Goal: Task Accomplishment & Management: Use online tool/utility

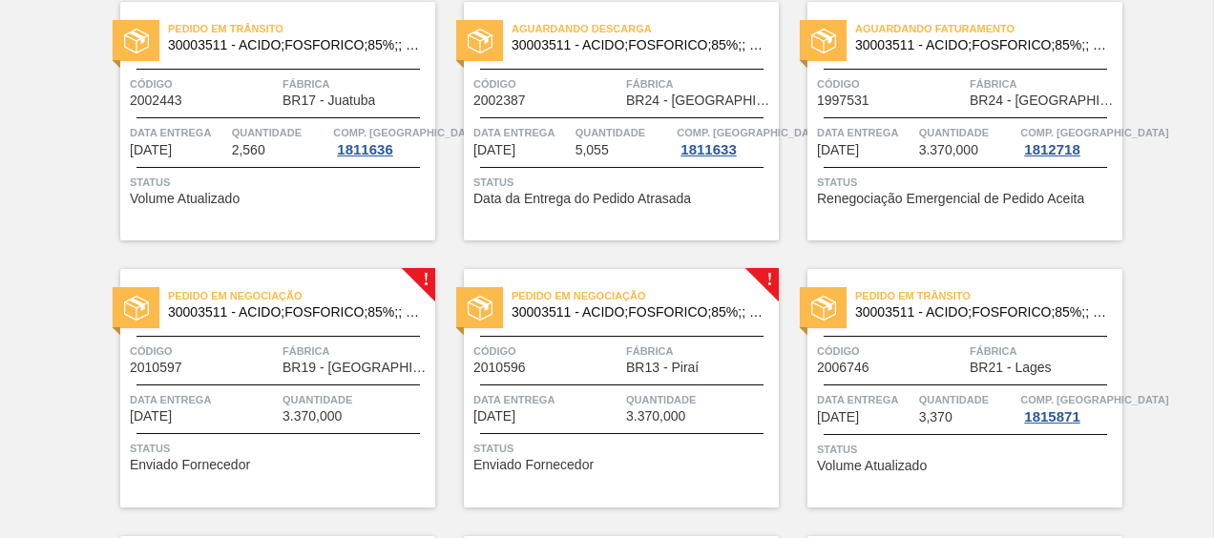
scroll to position [226, 0]
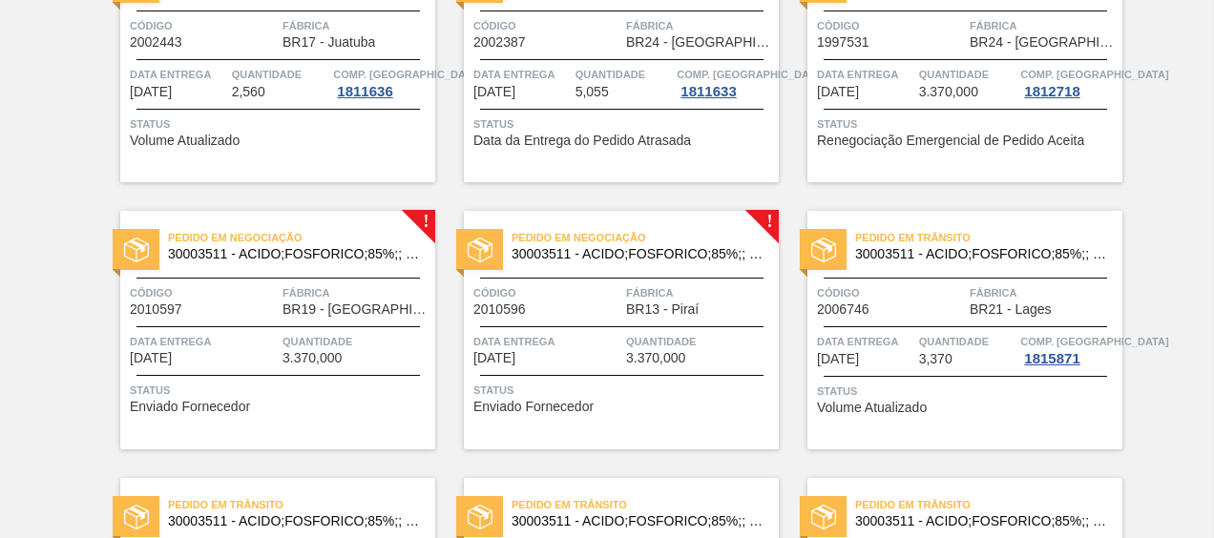
click at [576, 234] on span "Pedido em Negociação" at bounding box center [644, 237] width 267 height 19
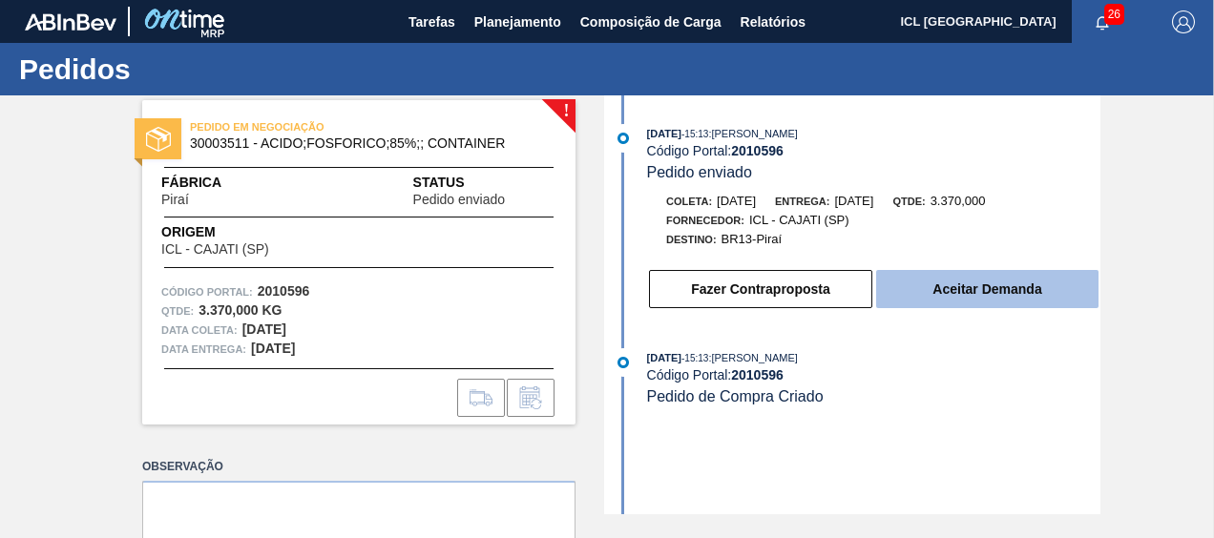
click at [920, 288] on button "Aceitar Demanda" at bounding box center [987, 289] width 222 height 38
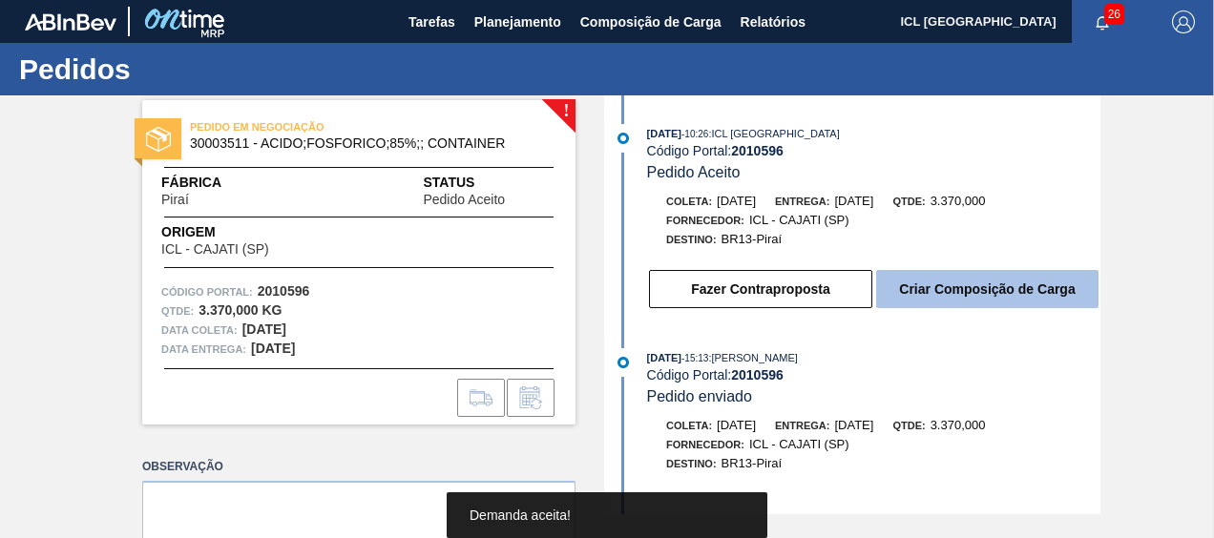
click at [941, 286] on button "Criar Composição de Carga" at bounding box center [987, 289] width 222 height 38
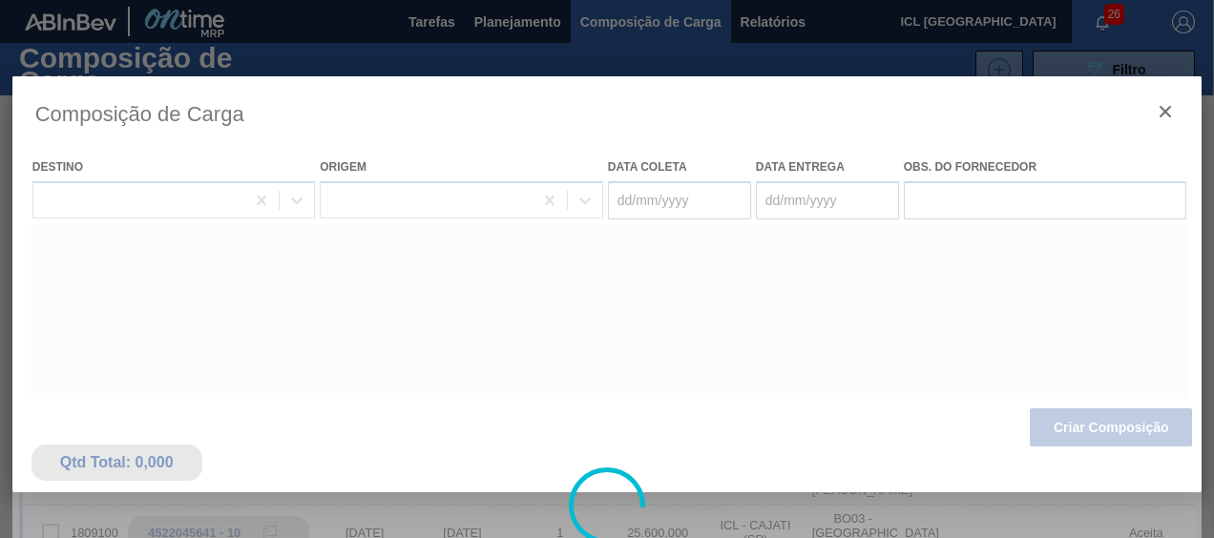
type coleta "[DATE]"
type entrega "[DATE]"
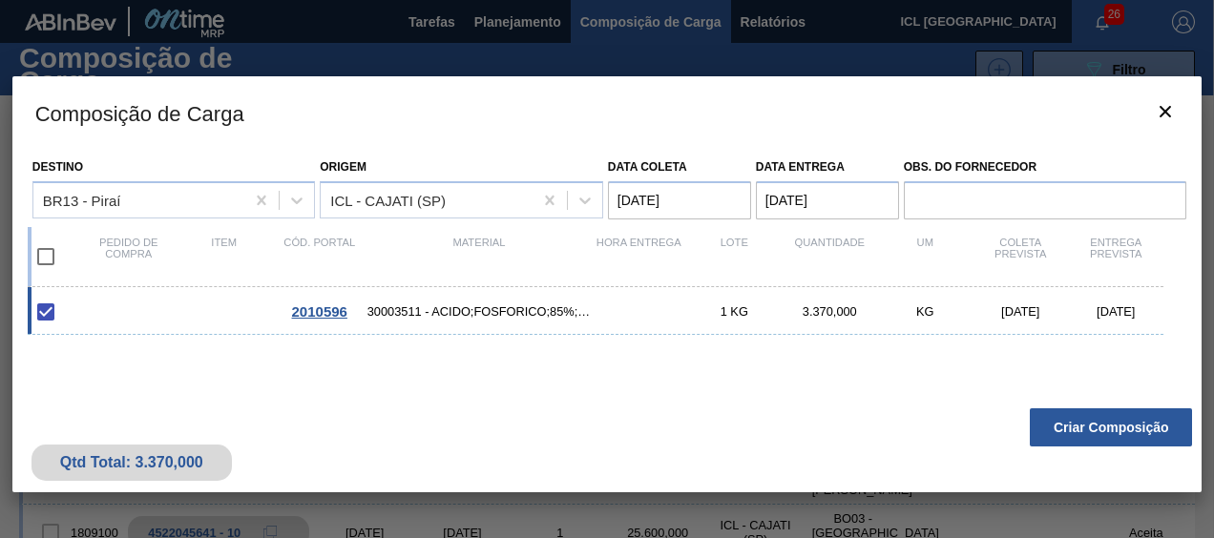
click at [1095, 422] on button "Criar Composição" at bounding box center [1111, 427] width 162 height 38
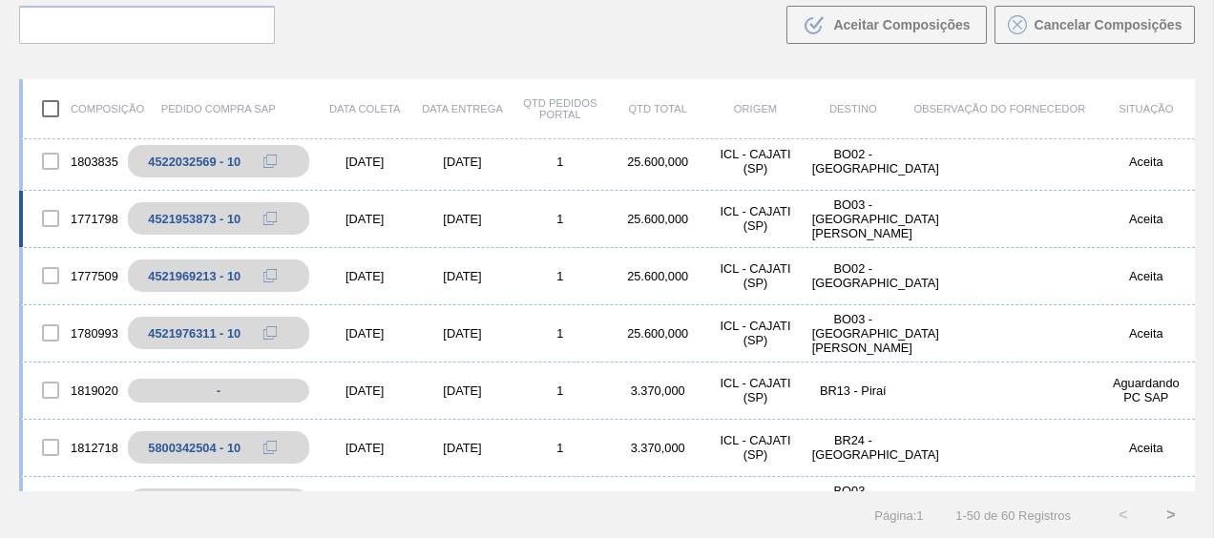
scroll to position [477, 0]
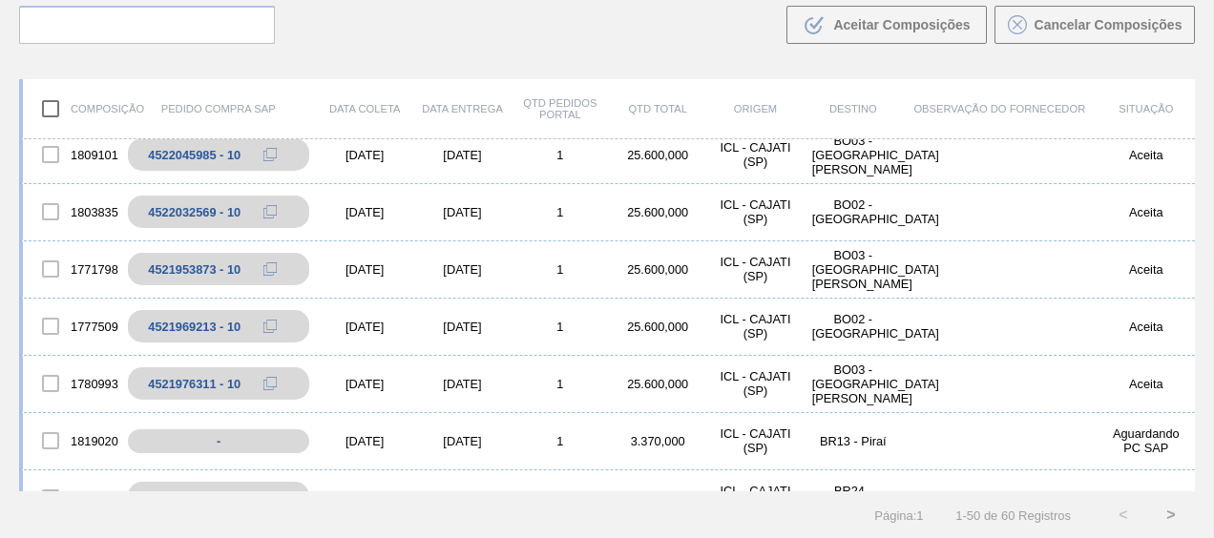
scroll to position [382, 0]
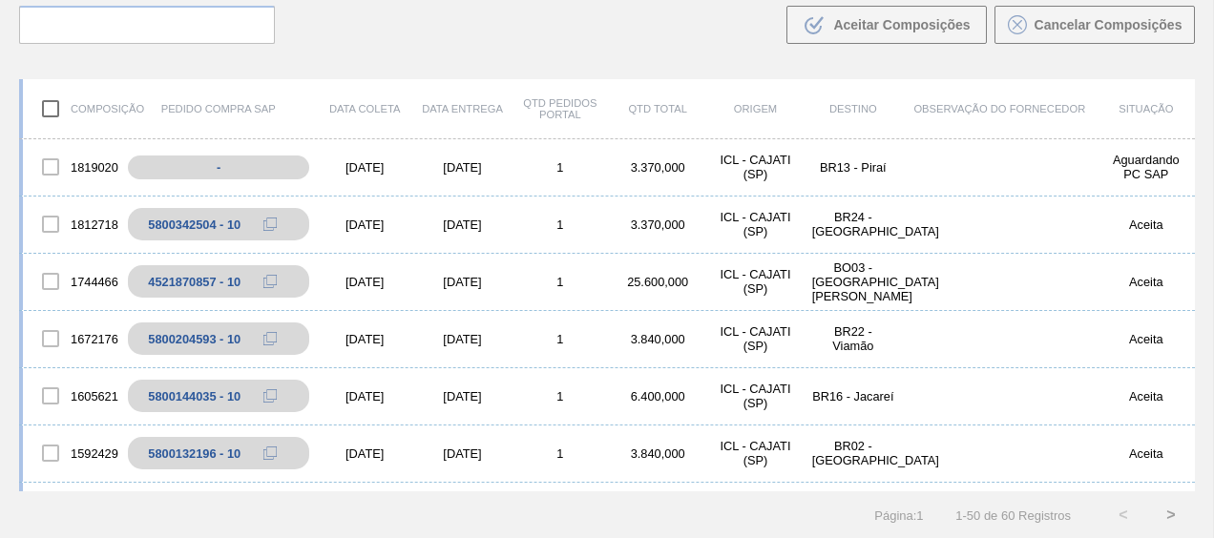
scroll to position [477, 0]
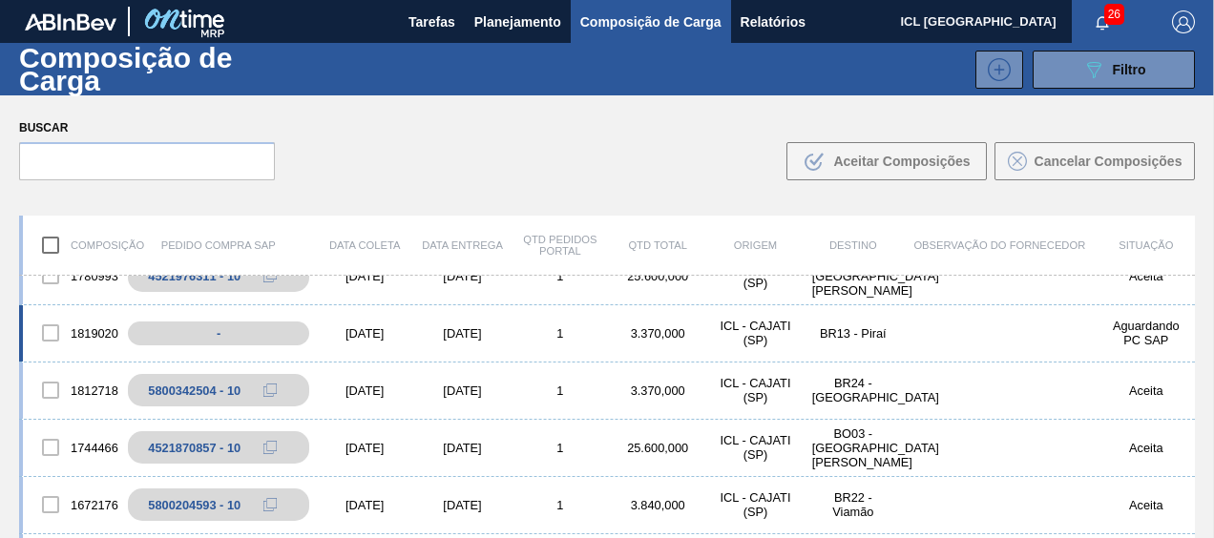
scroll to position [573, 0]
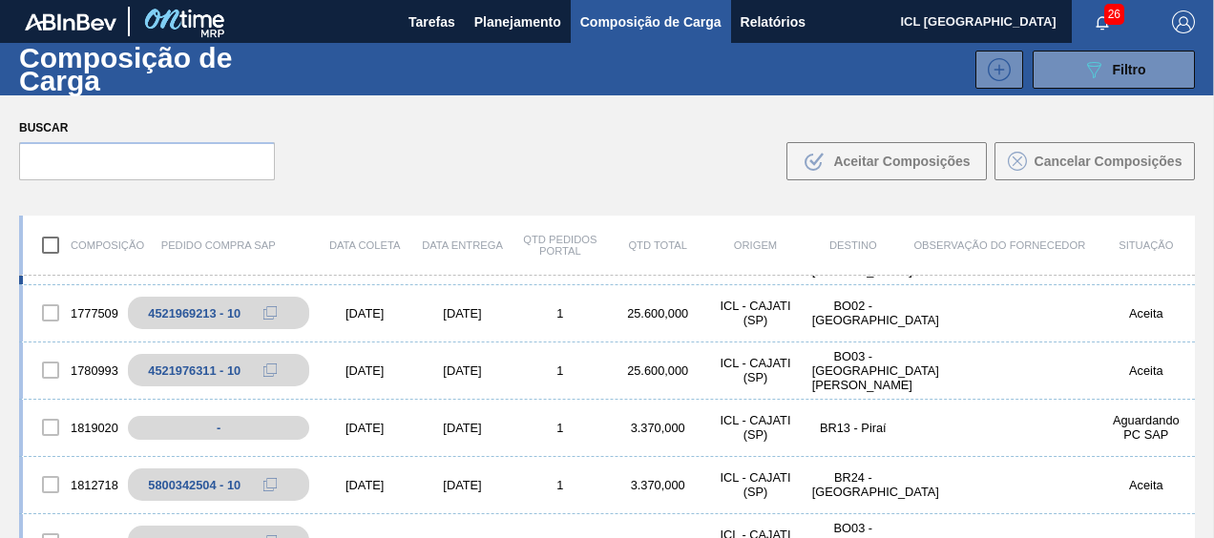
scroll to position [477, 0]
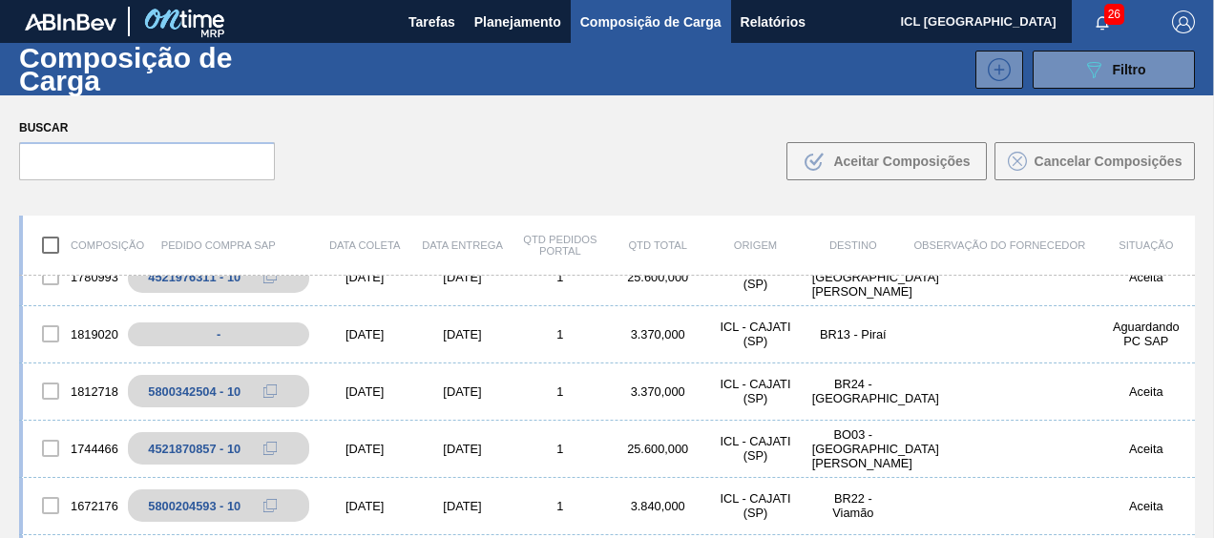
scroll to position [573, 0]
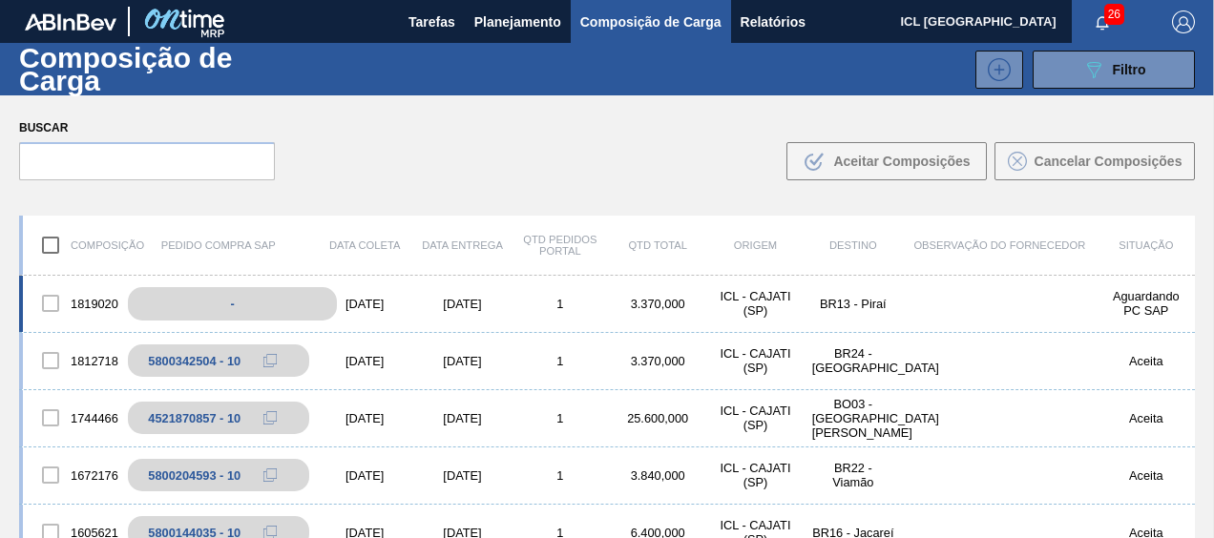
click at [263, 306] on div "-" at bounding box center [232, 303] width 209 height 33
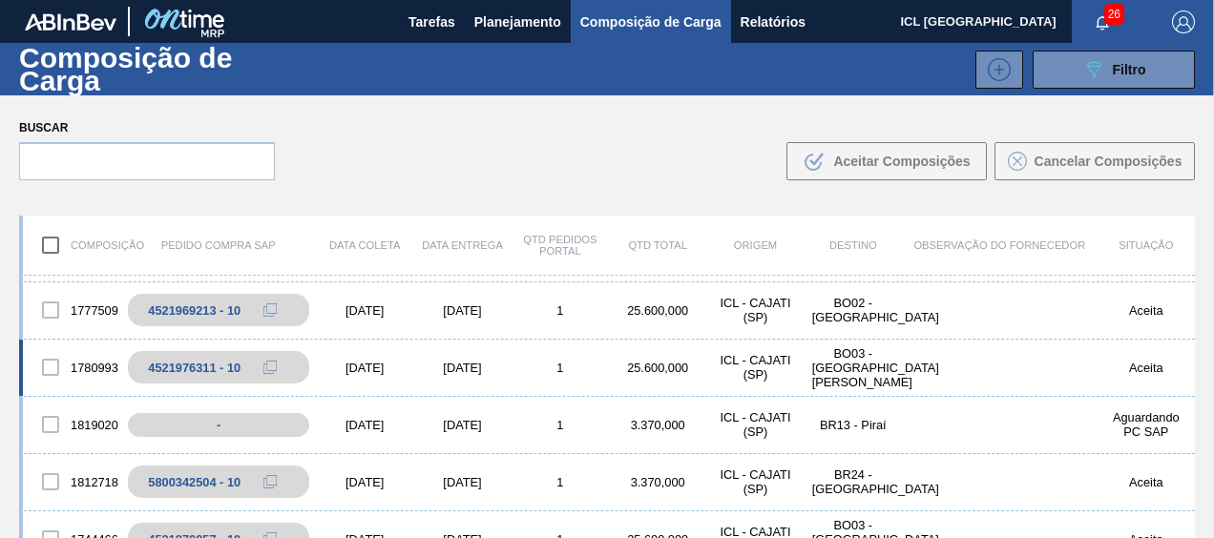
scroll to position [477, 0]
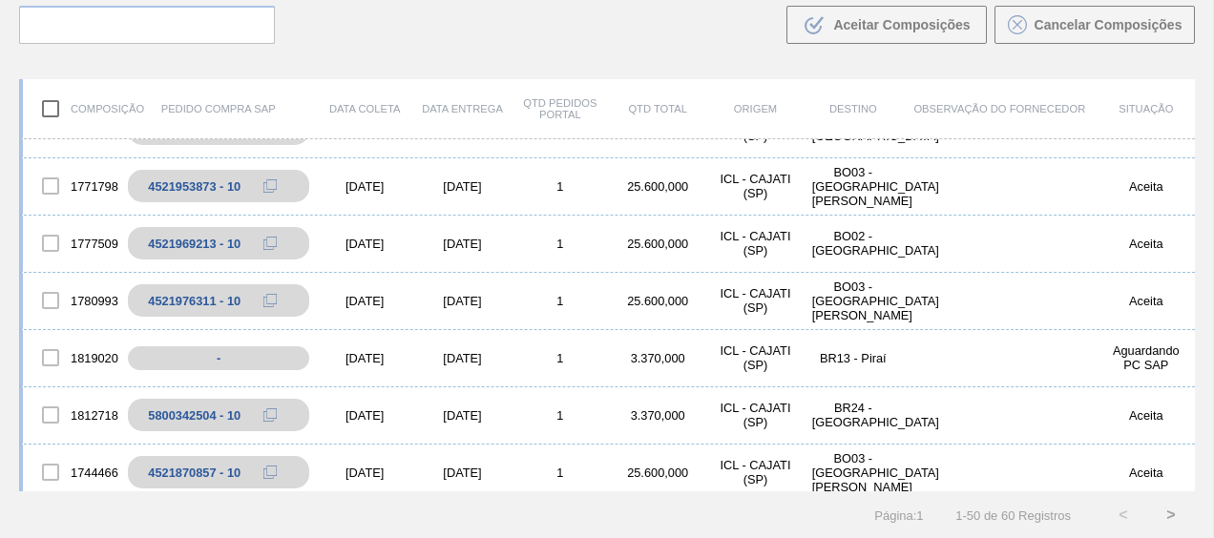
scroll to position [477, 0]
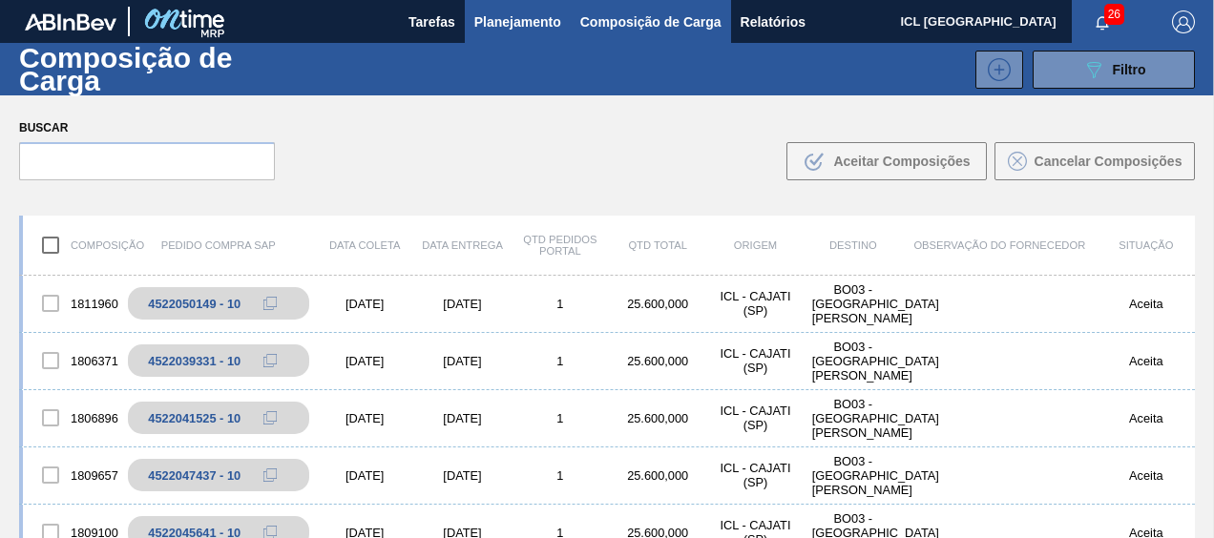
click at [494, 7] on button "Planejamento" at bounding box center [518, 21] width 106 height 43
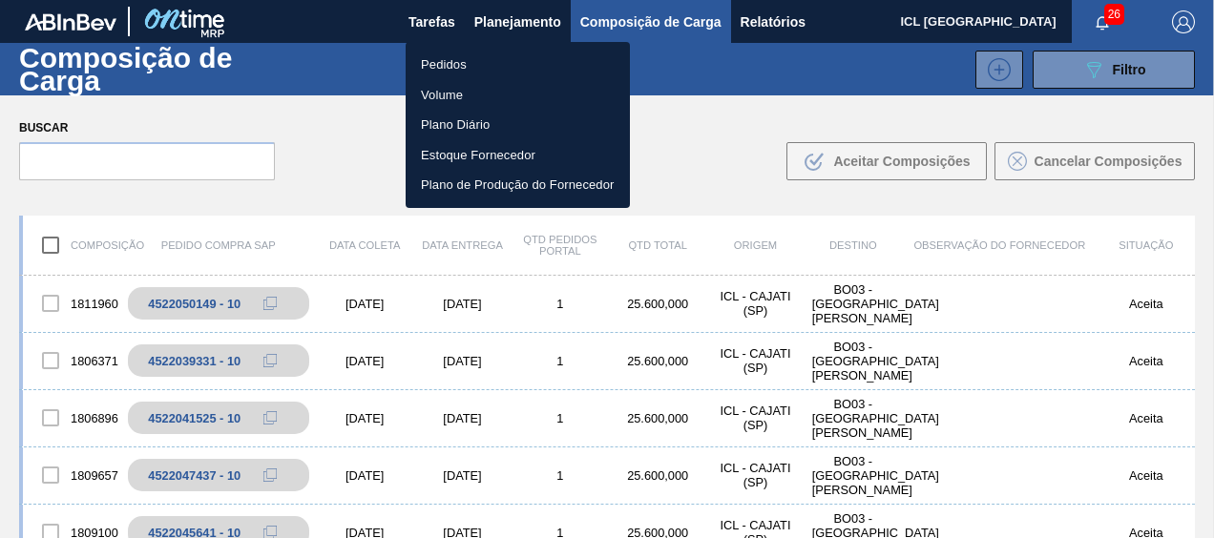
click at [492, 21] on div at bounding box center [607, 269] width 1214 height 538
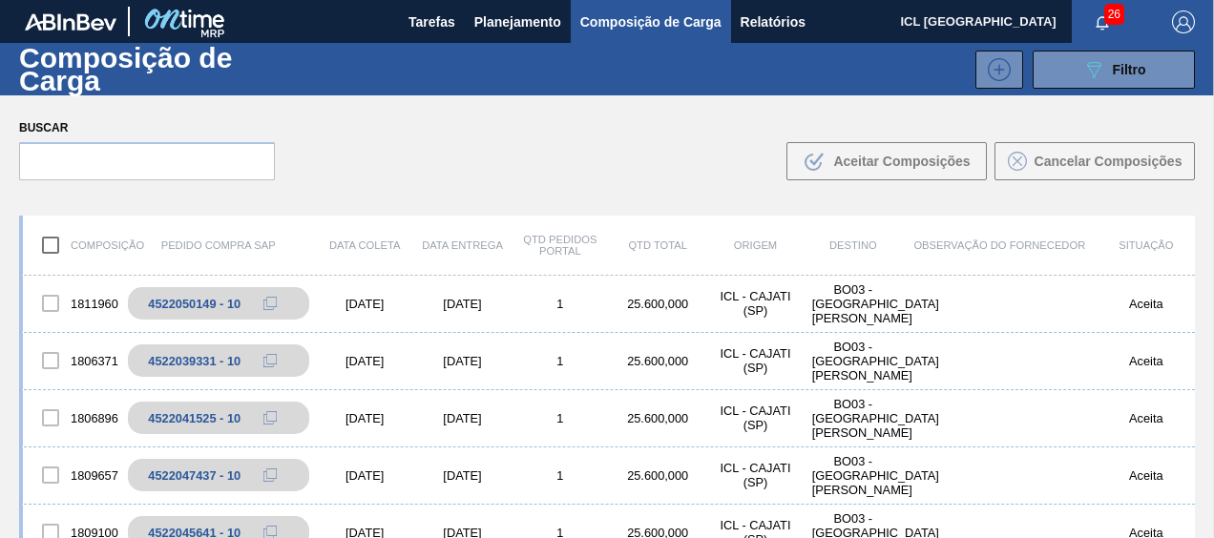
click at [491, 21] on span "Planejamento" at bounding box center [517, 21] width 87 height 23
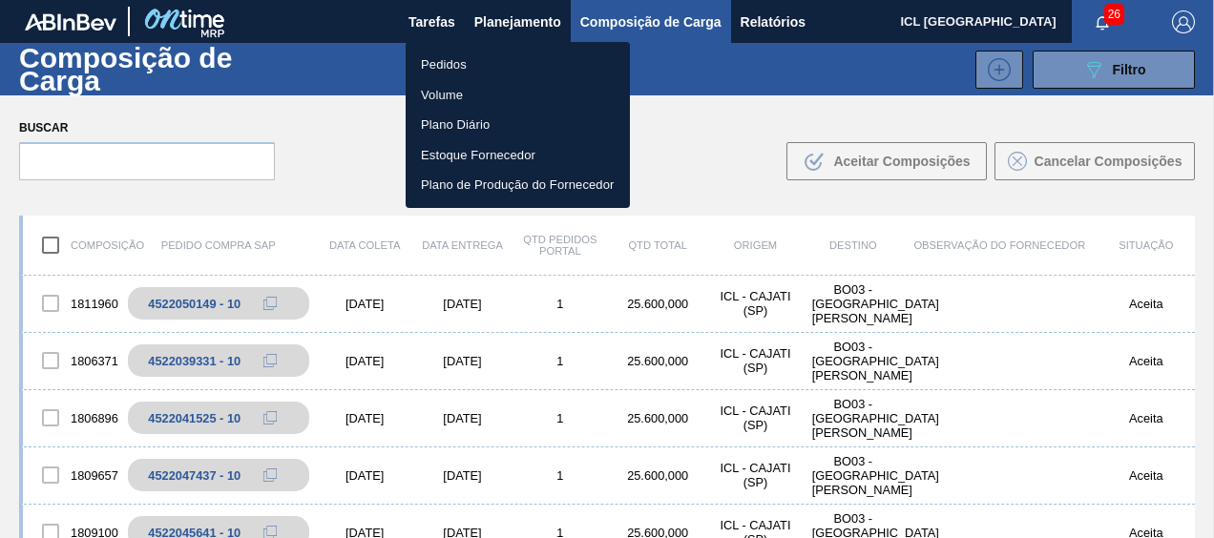
click at [483, 52] on li "Pedidos" at bounding box center [518, 65] width 224 height 31
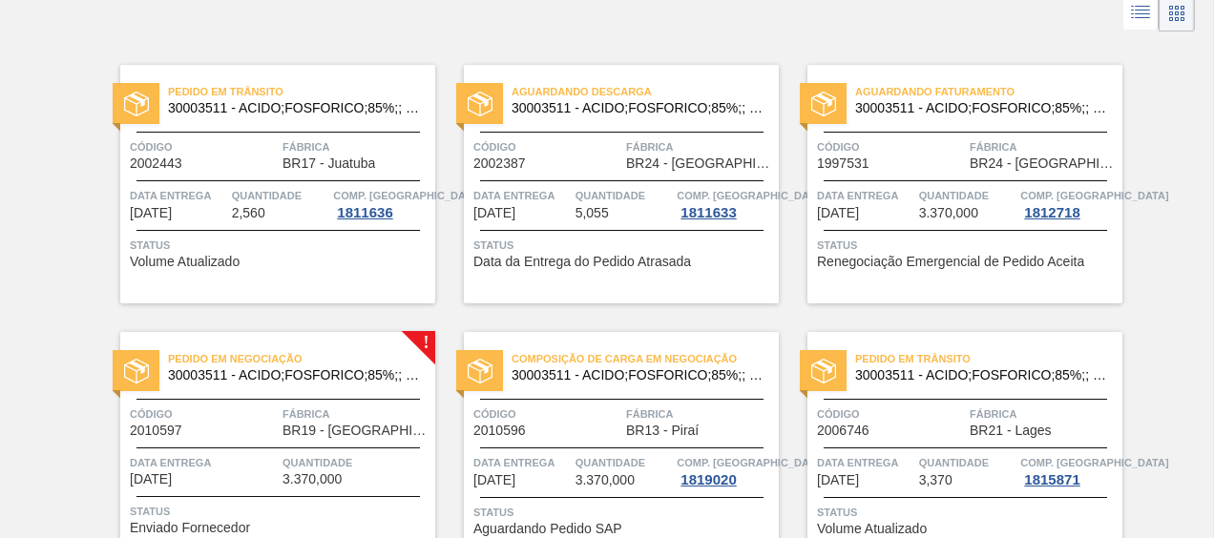
scroll to position [191, 0]
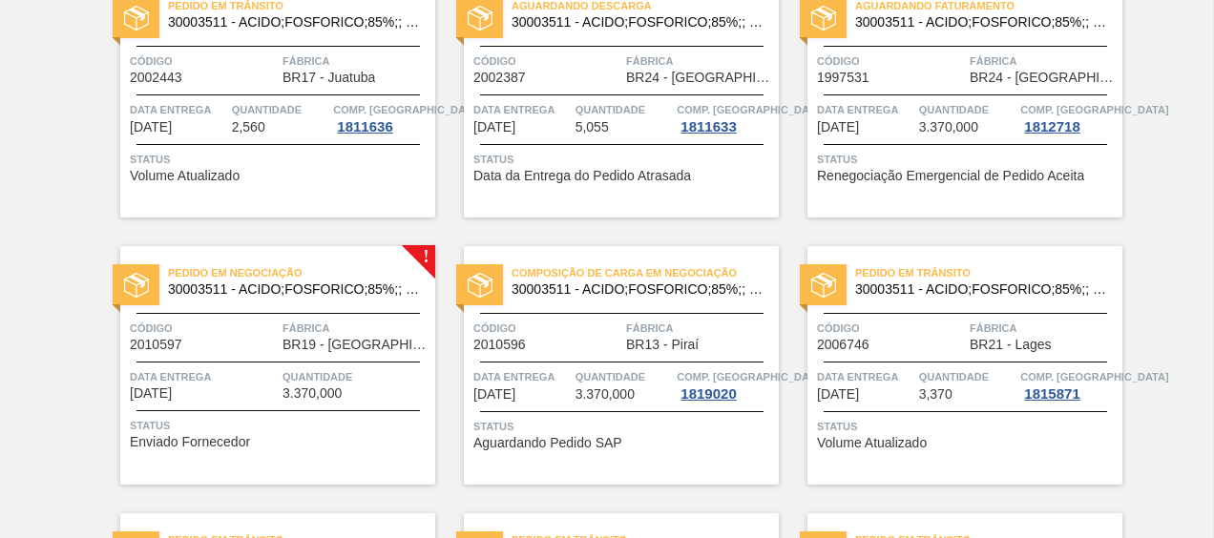
click at [369, 290] on span "30003511 - ACIDO;FOSFORICO;85%;; CONTAINER" at bounding box center [294, 289] width 252 height 14
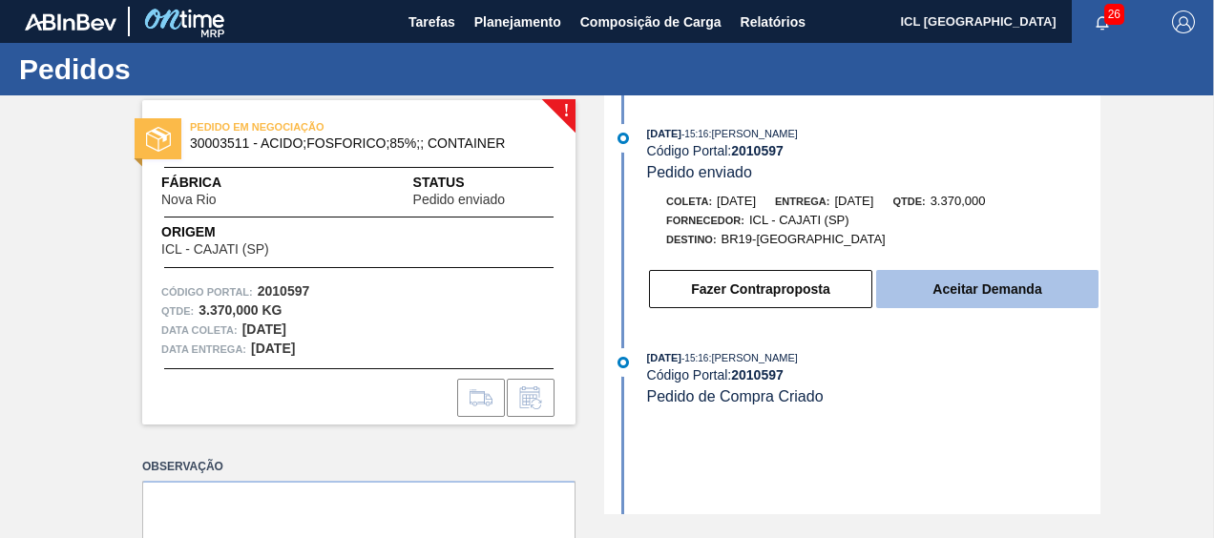
click at [932, 273] on button "Aceitar Demanda" at bounding box center [987, 289] width 222 height 38
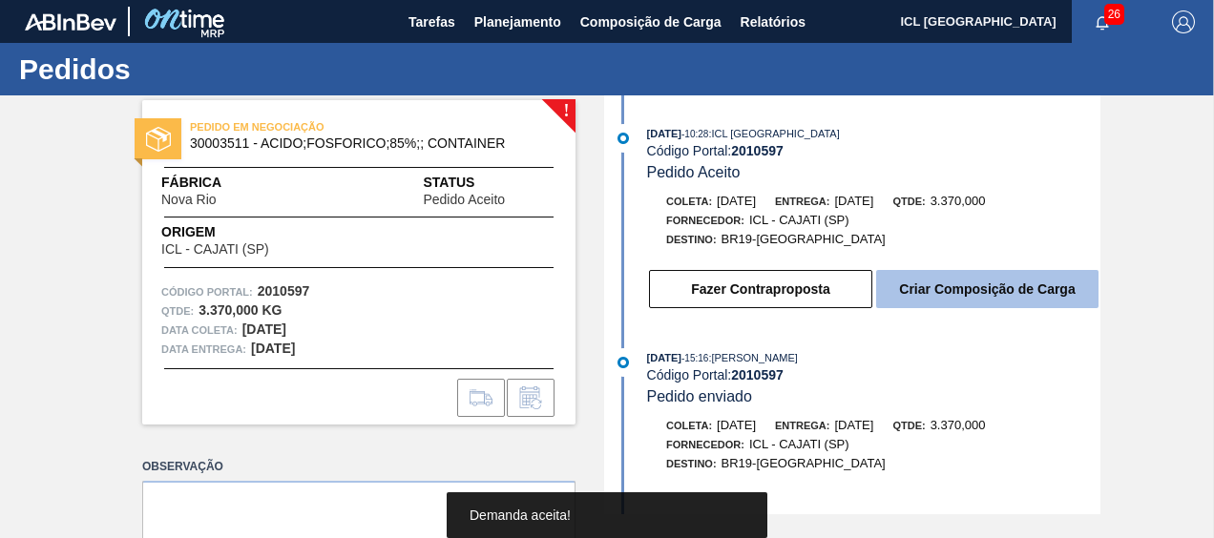
click at [954, 287] on button "Criar Composição de Carga" at bounding box center [987, 289] width 222 height 38
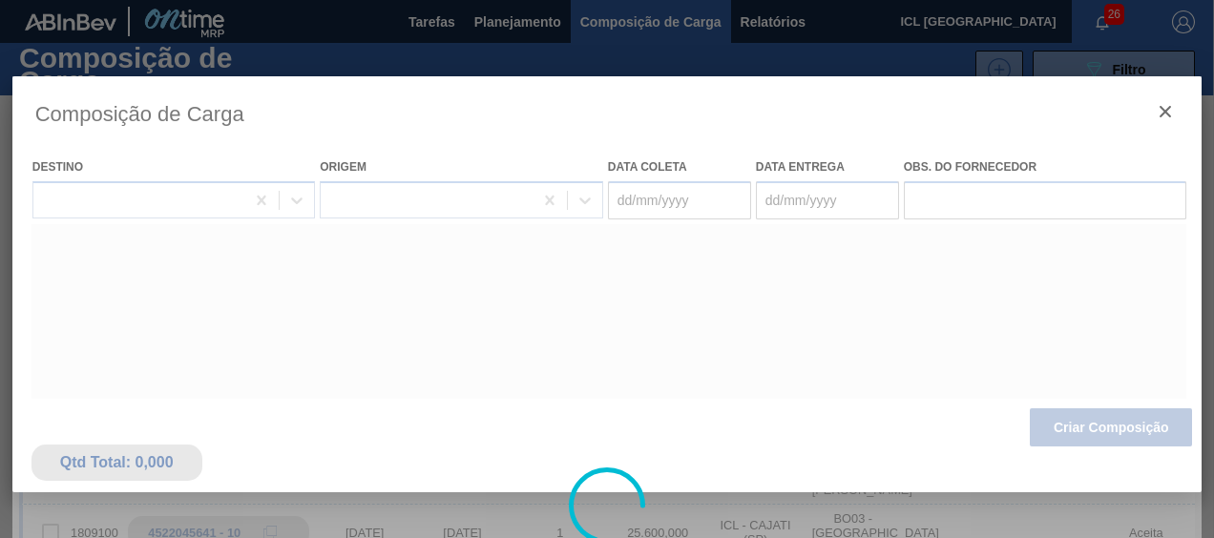
type coleta "[DATE]"
type entrega "[DATE]"
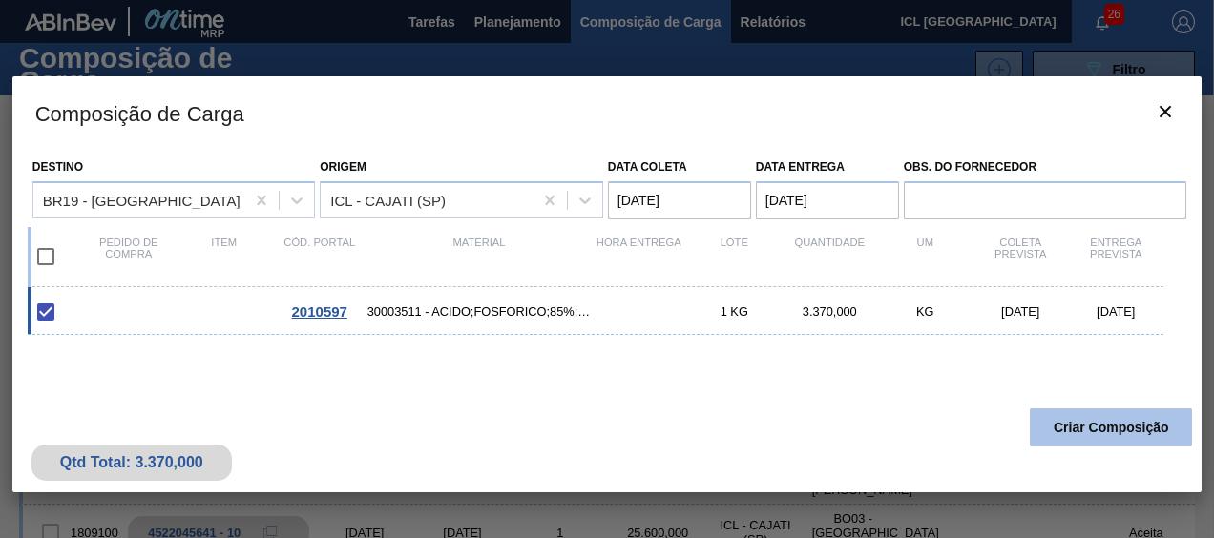
click at [1066, 419] on button "Criar Composição" at bounding box center [1111, 427] width 162 height 38
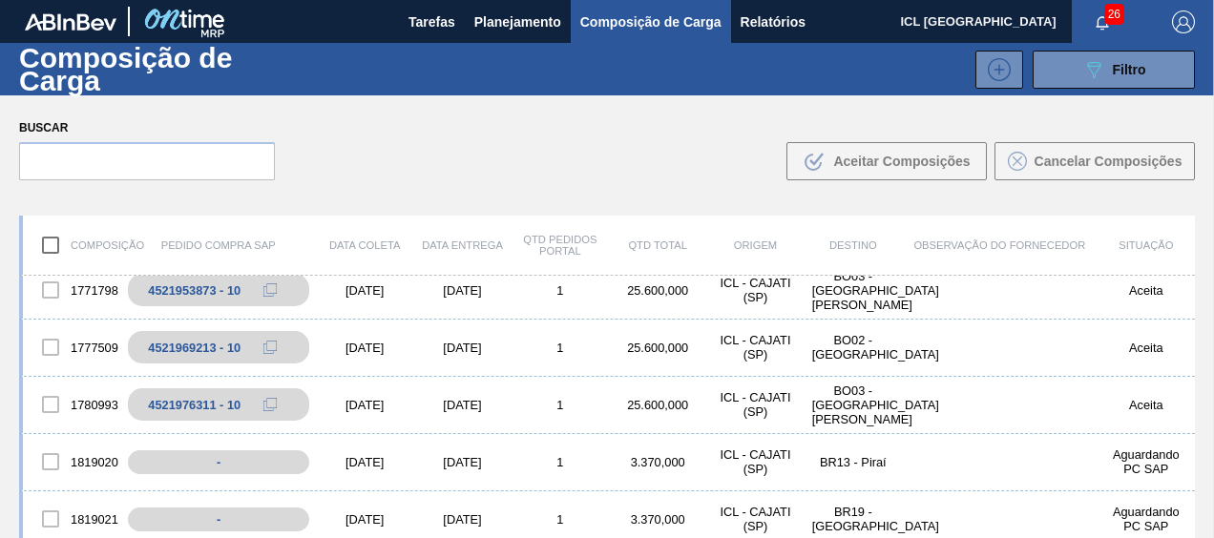
scroll to position [477, 0]
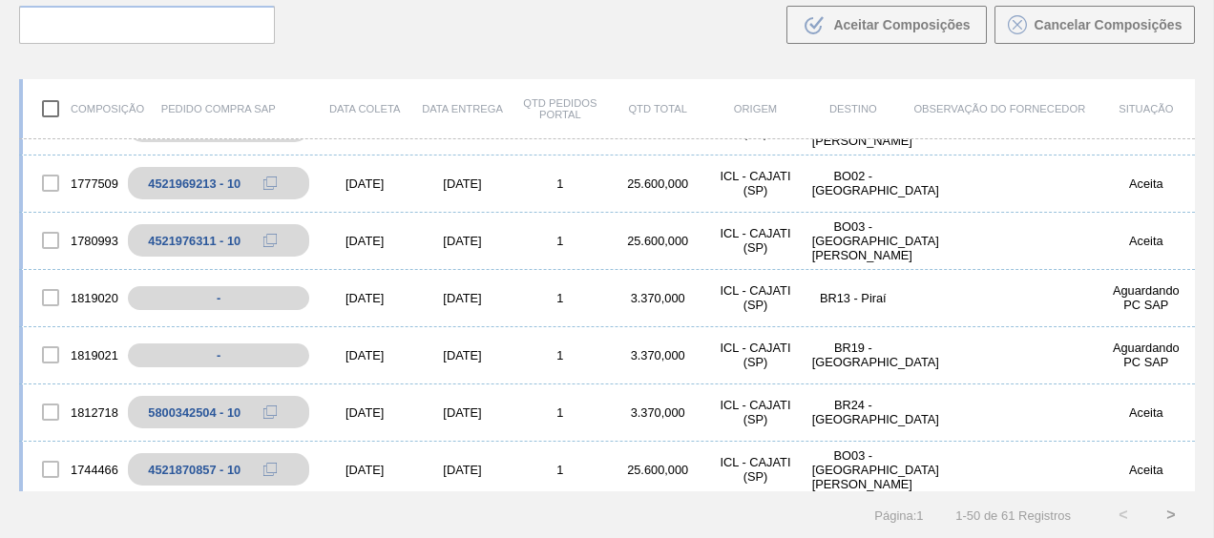
scroll to position [477, 0]
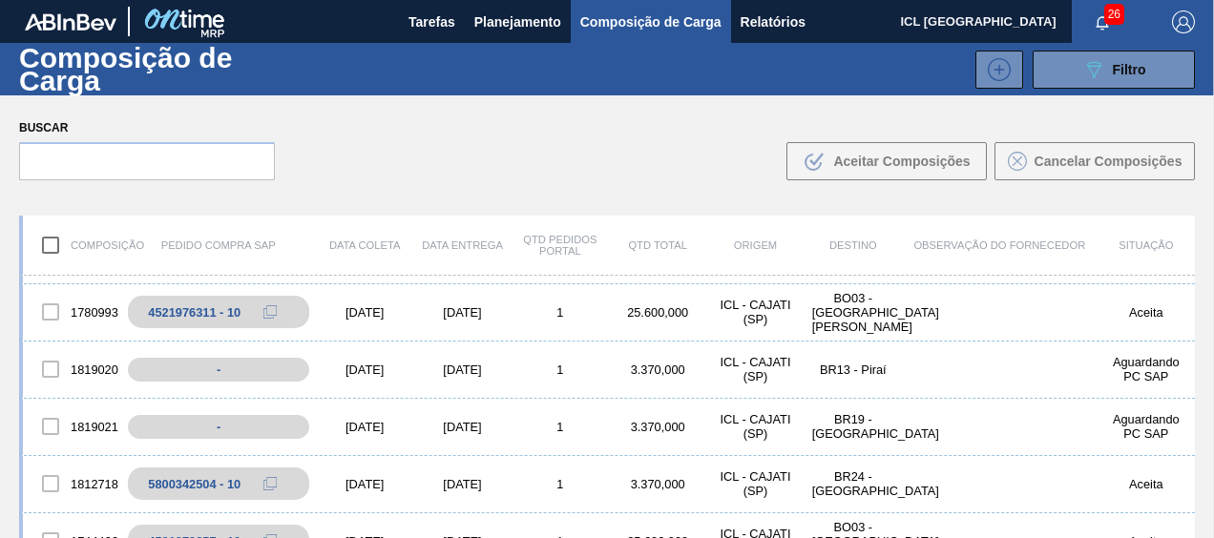
scroll to position [477, 0]
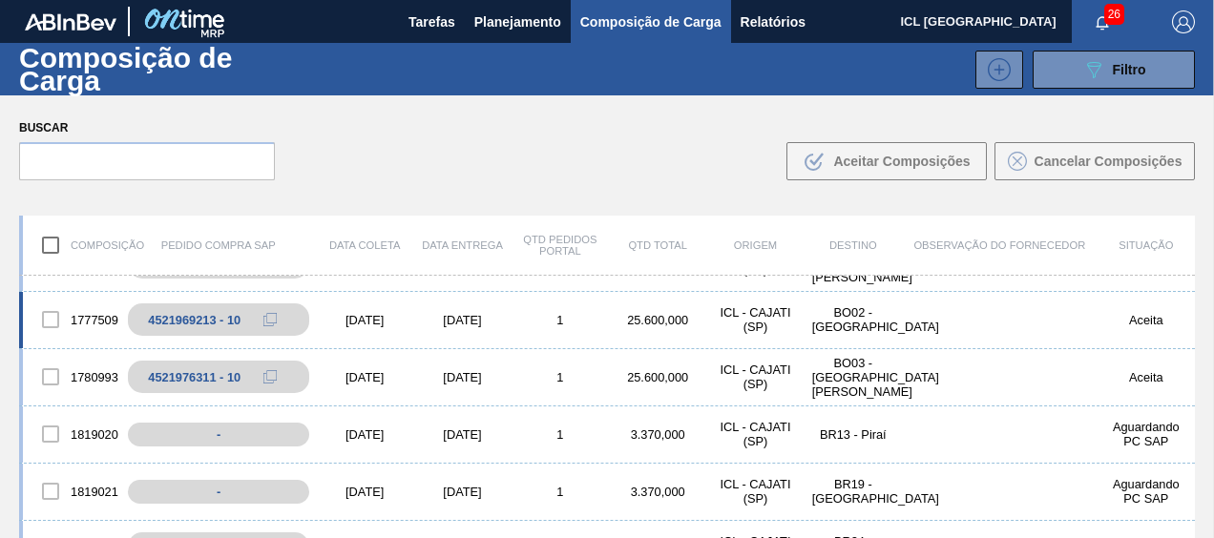
scroll to position [477, 0]
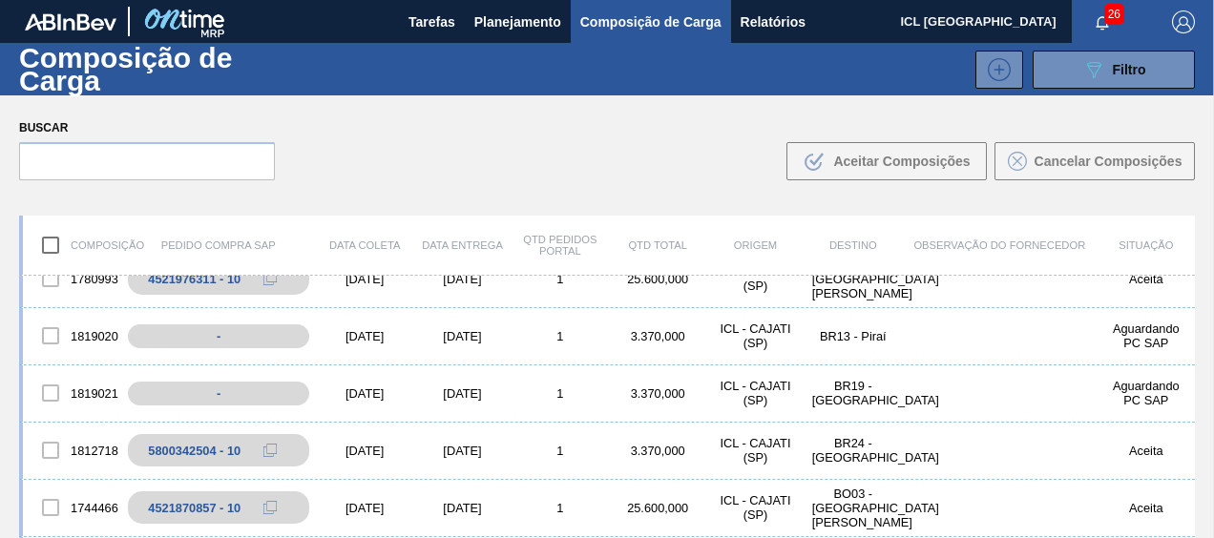
scroll to position [573, 0]
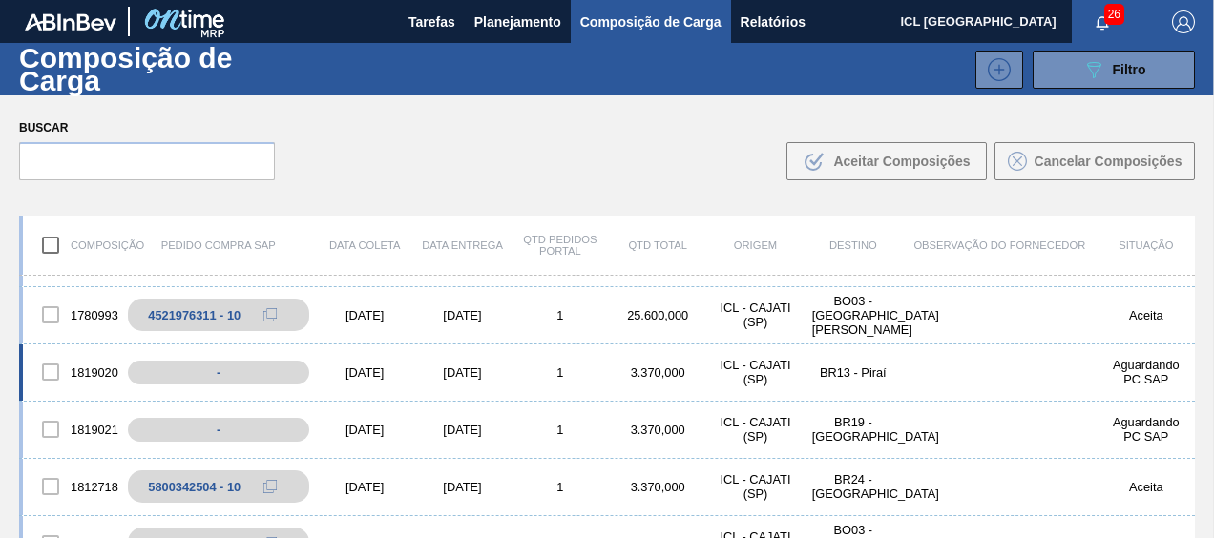
scroll to position [573, 0]
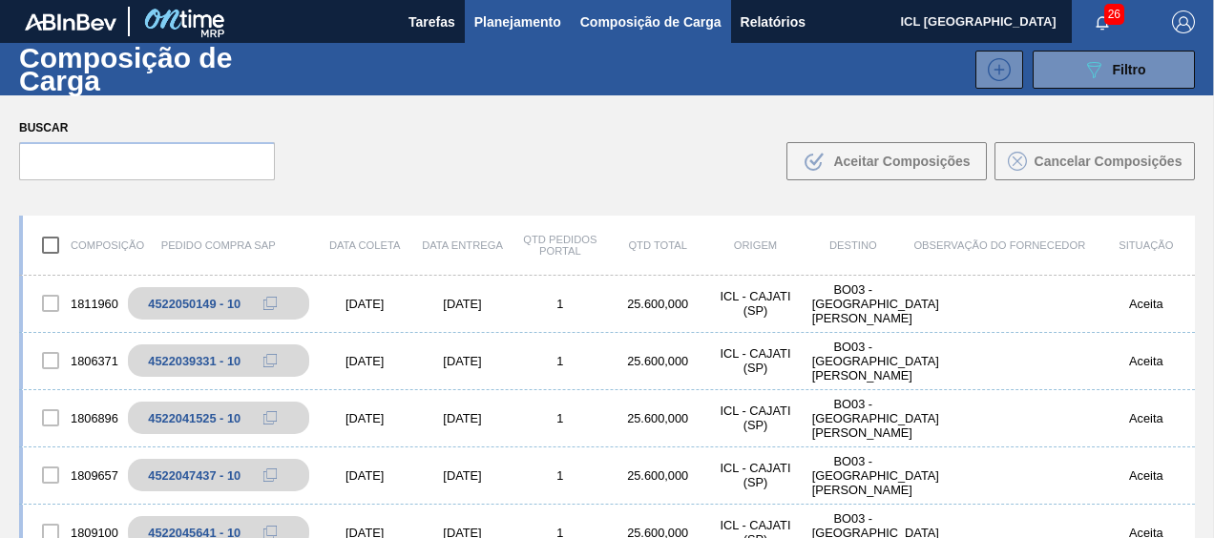
click at [504, 19] on span "Planejamento" at bounding box center [517, 21] width 87 height 23
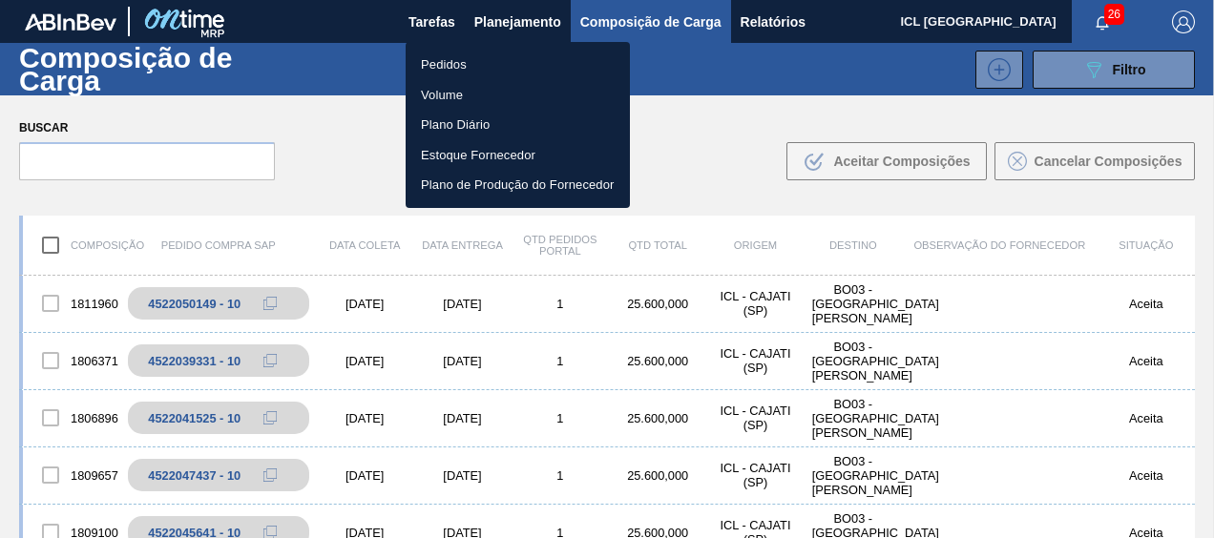
click at [471, 72] on li "Pedidos" at bounding box center [518, 65] width 224 height 31
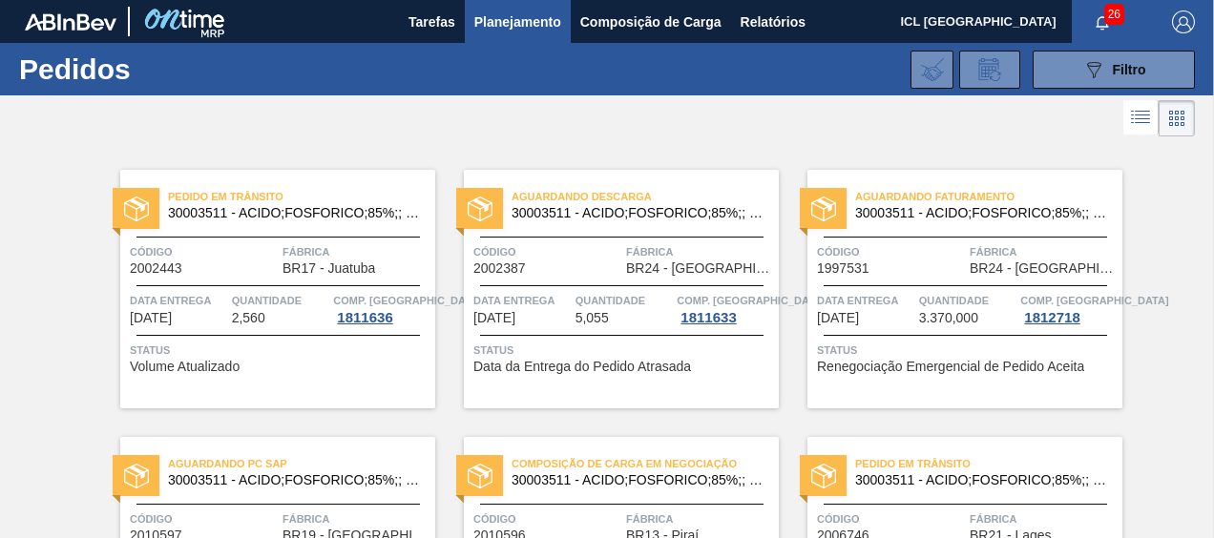
click at [568, 0] on html "Tarefas Planejamento Composição de Carga Relatórios ICL [GEOGRAPHIC_DATA] 26 Ma…" at bounding box center [607, 0] width 1214 height 0
